Goal: Find specific page/section: Find specific page/section

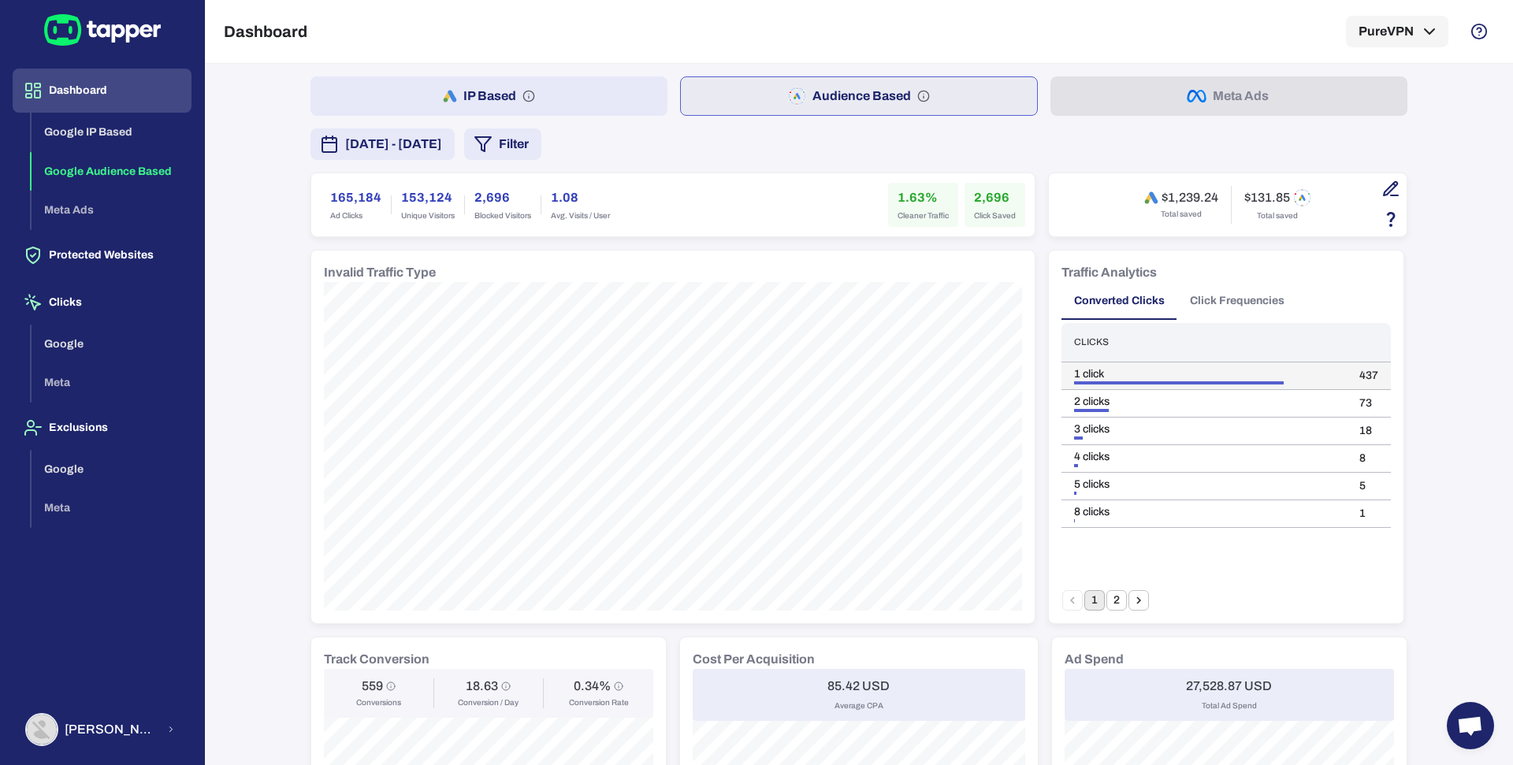
click at [1358, 374] on td "437" at bounding box center [1369, 376] width 44 height 28
copy td "437"
click at [1355, 403] on td "73" at bounding box center [1369, 403] width 44 height 28
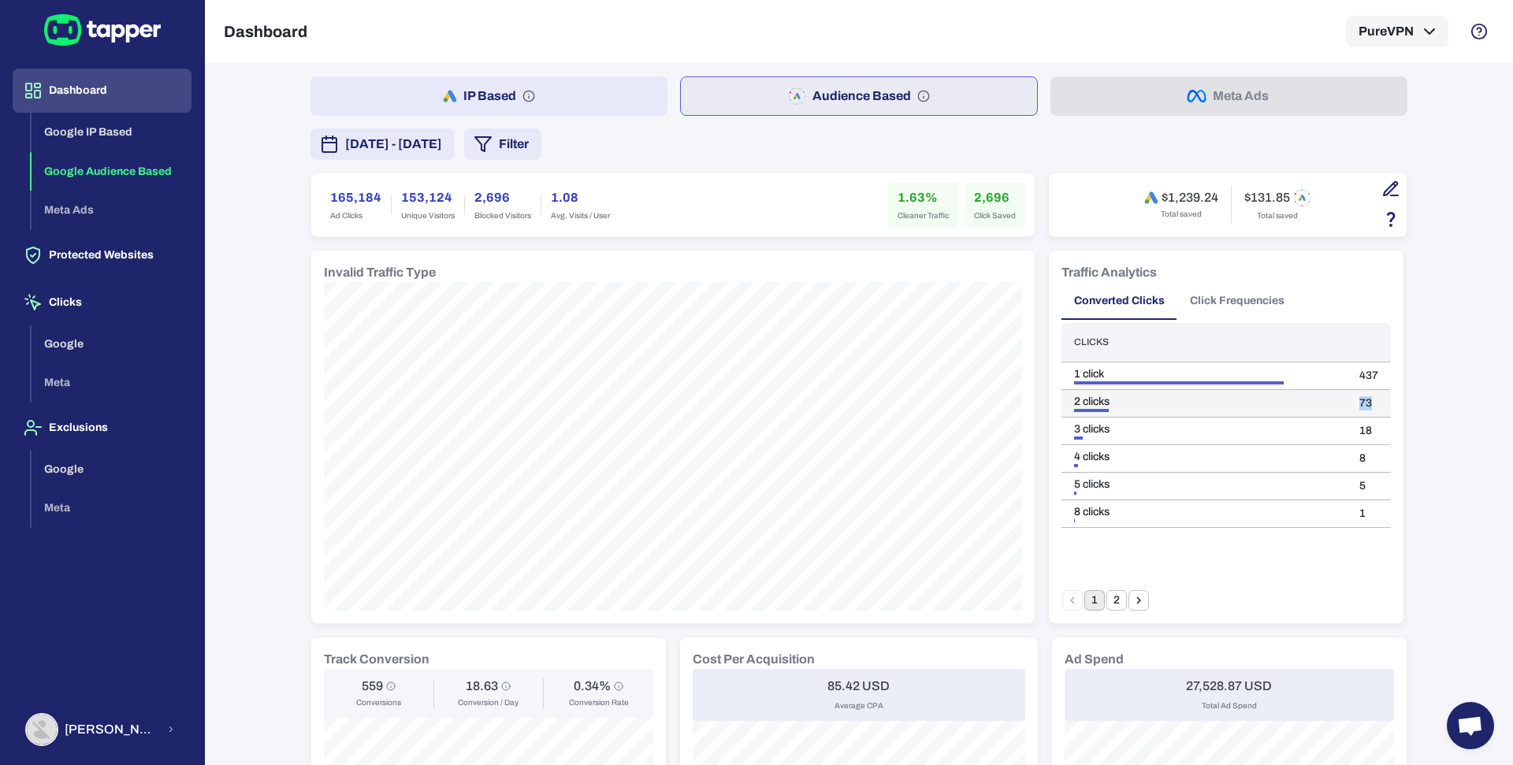
copy td "73"
click at [1358, 433] on td "18" at bounding box center [1369, 431] width 44 height 28
copy td "18"
click at [1113, 597] on button "2" at bounding box center [1116, 600] width 20 height 20
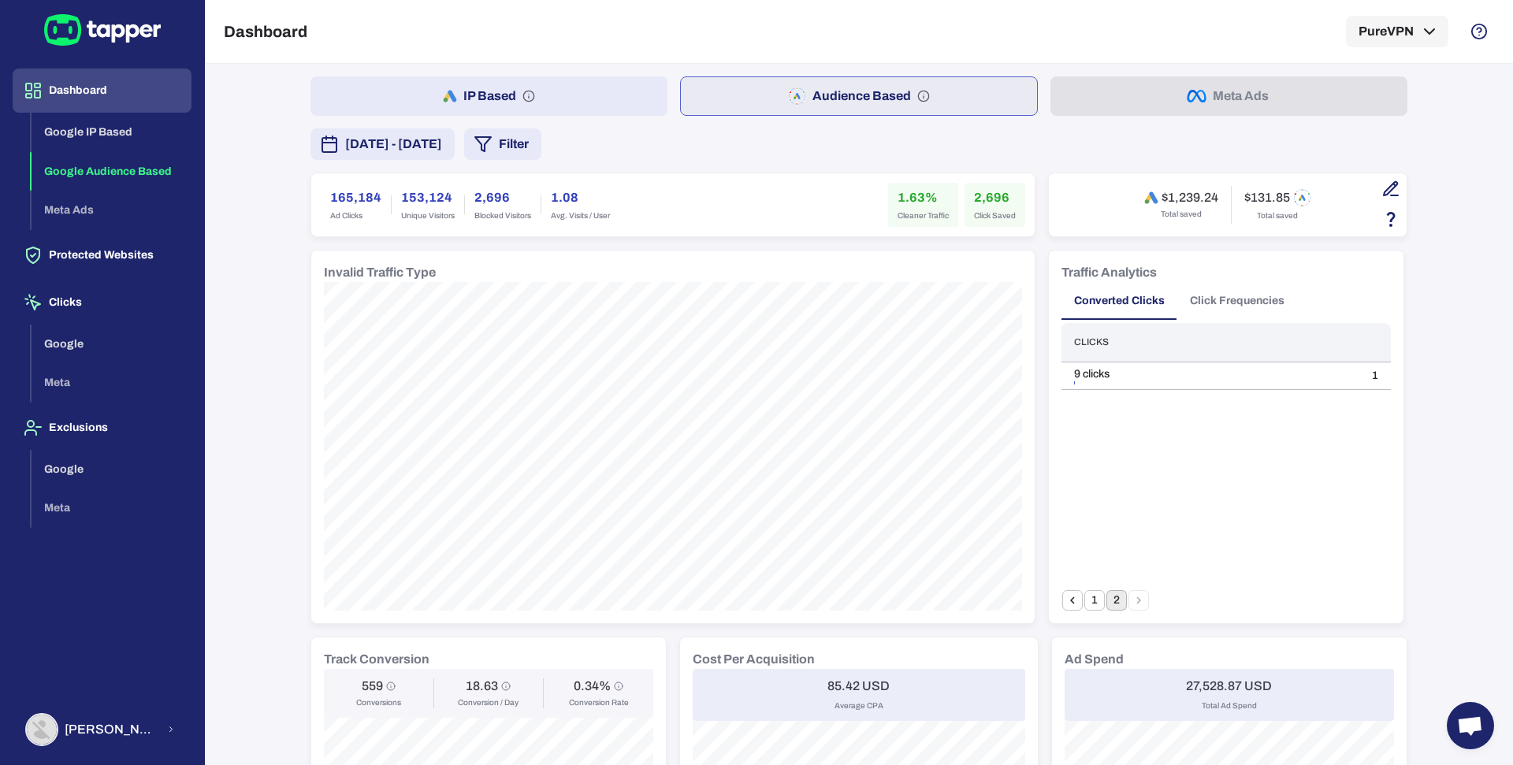
click at [1084, 599] on button "1" at bounding box center [1094, 600] width 20 height 20
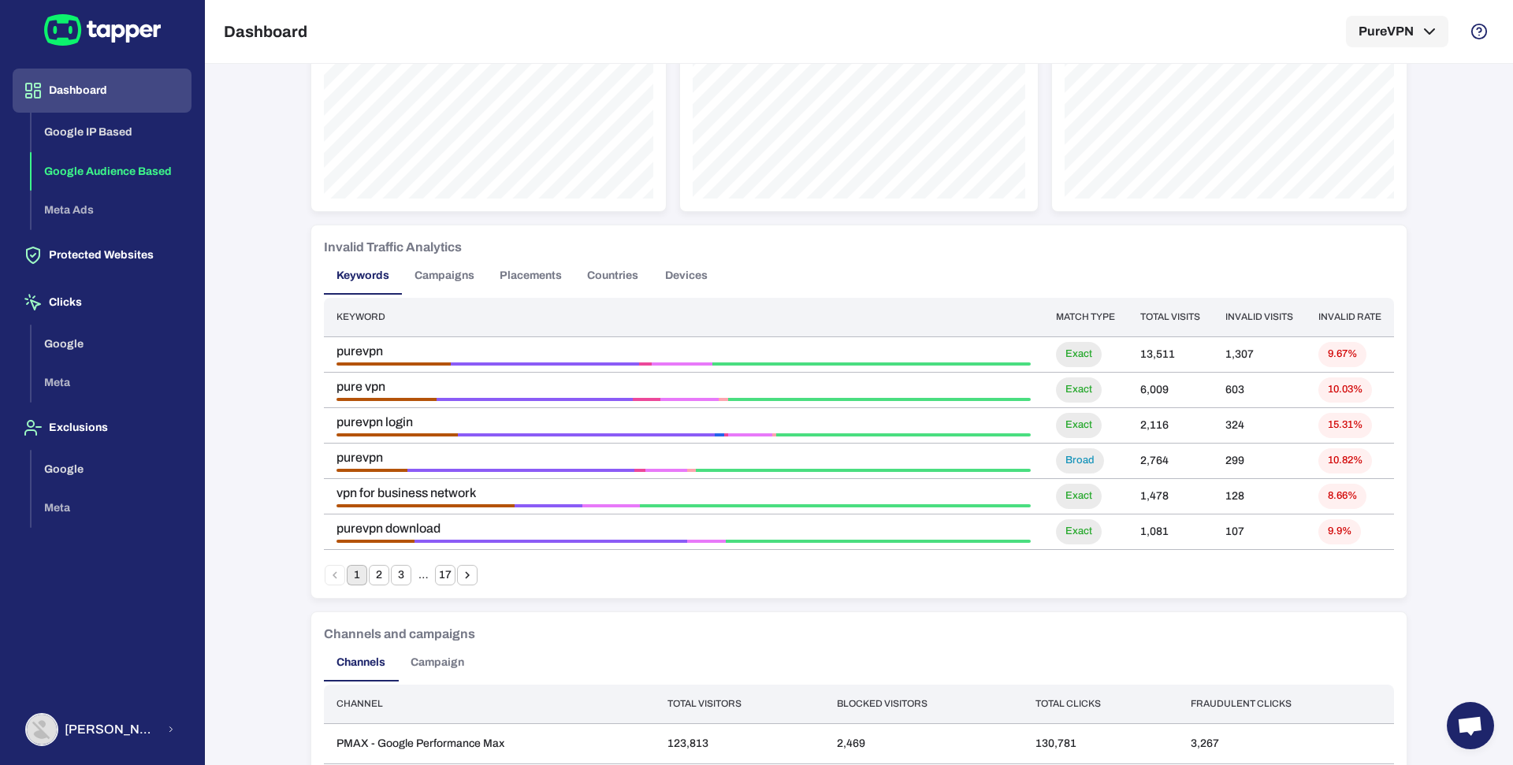
scroll to position [797, 0]
click at [366, 587] on div "Invalid Traffic Analytics Keywords Campaigns Placements Countries Devices Keywo…" at bounding box center [858, 414] width 1095 height 373
click at [369, 584] on button "2" at bounding box center [379, 577] width 20 height 20
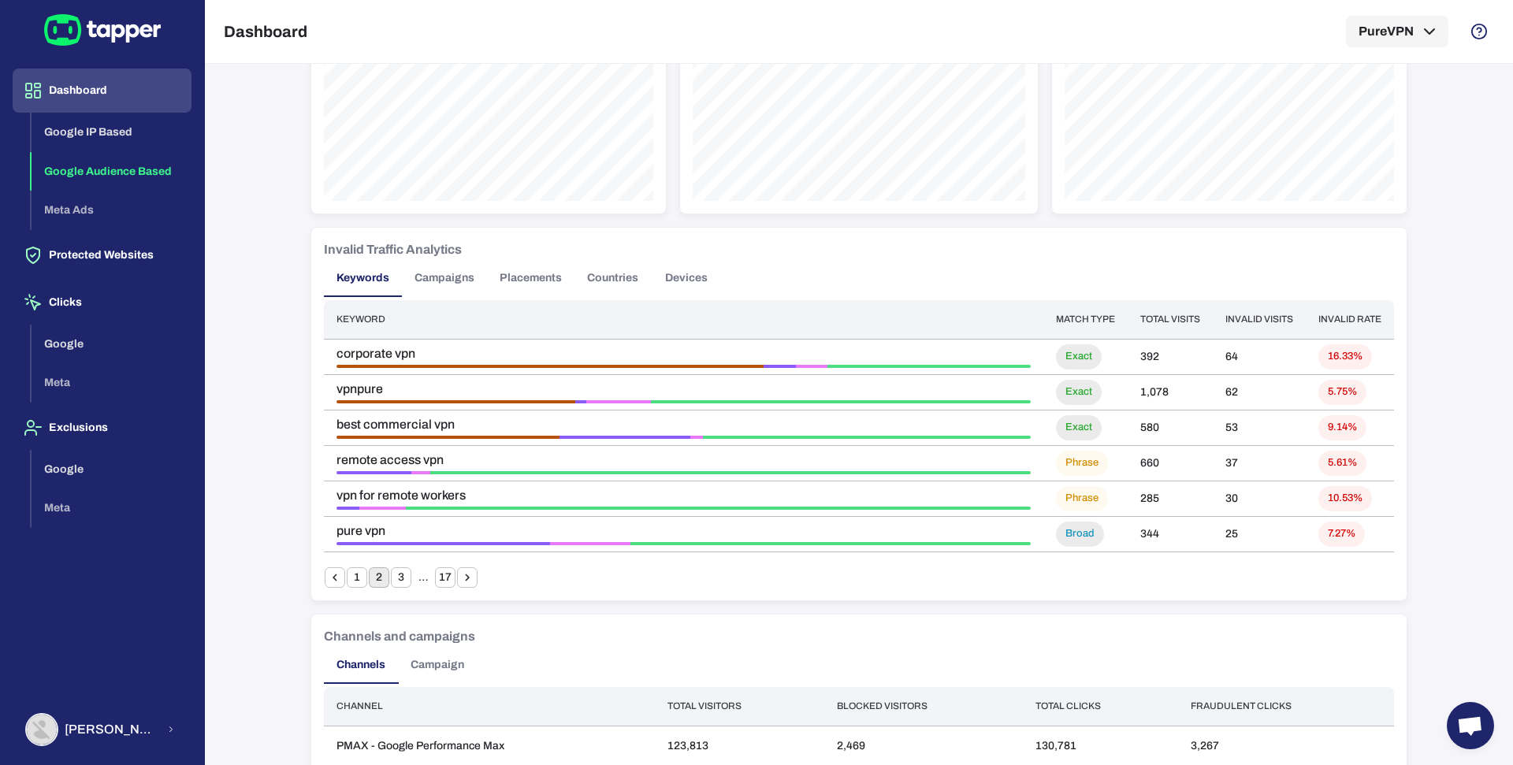
click at [348, 579] on button "1" at bounding box center [357, 577] width 20 height 20
